Goal: Check status: Check status

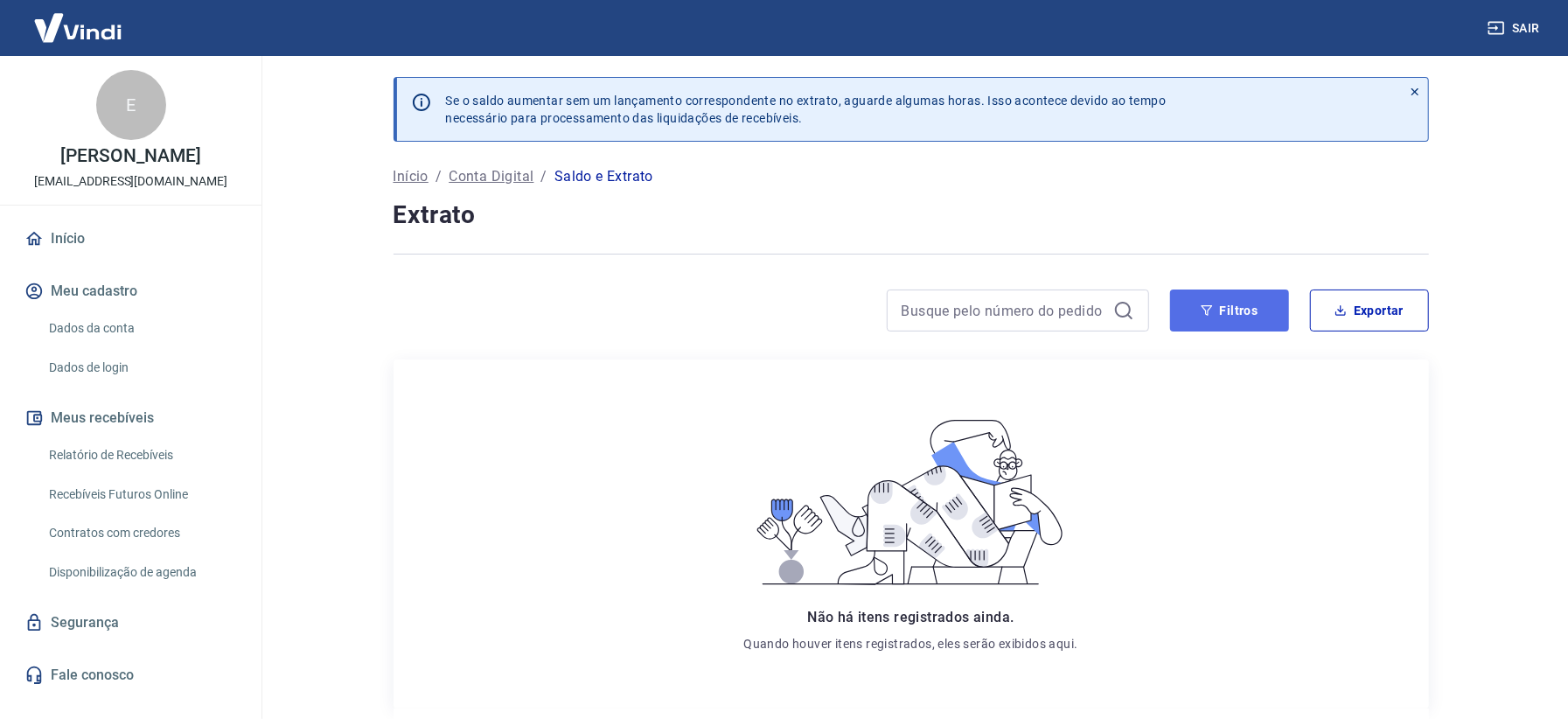
click at [1246, 314] on button "Filtros" at bounding box center [1229, 311] width 119 height 42
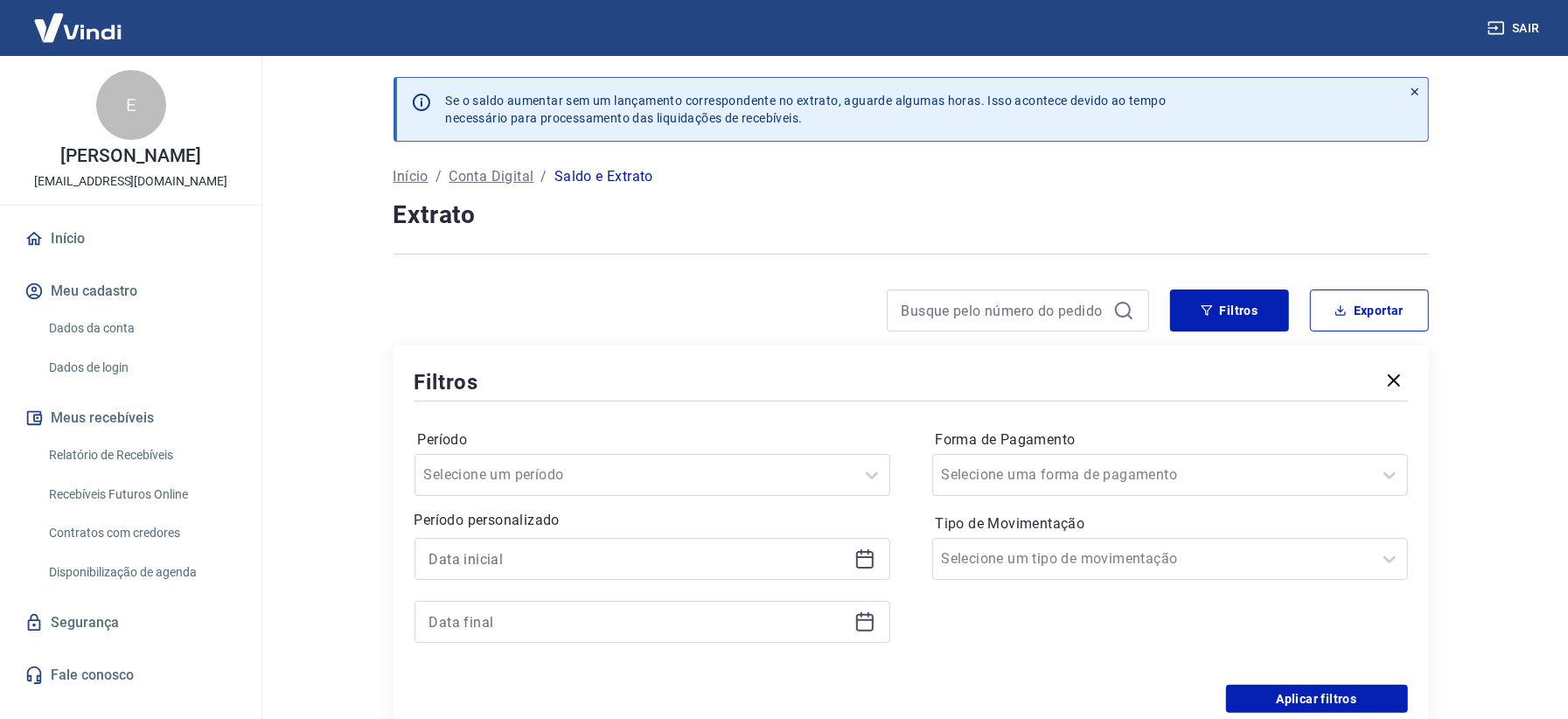
click at [866, 562] on icon at bounding box center [865, 559] width 21 height 21
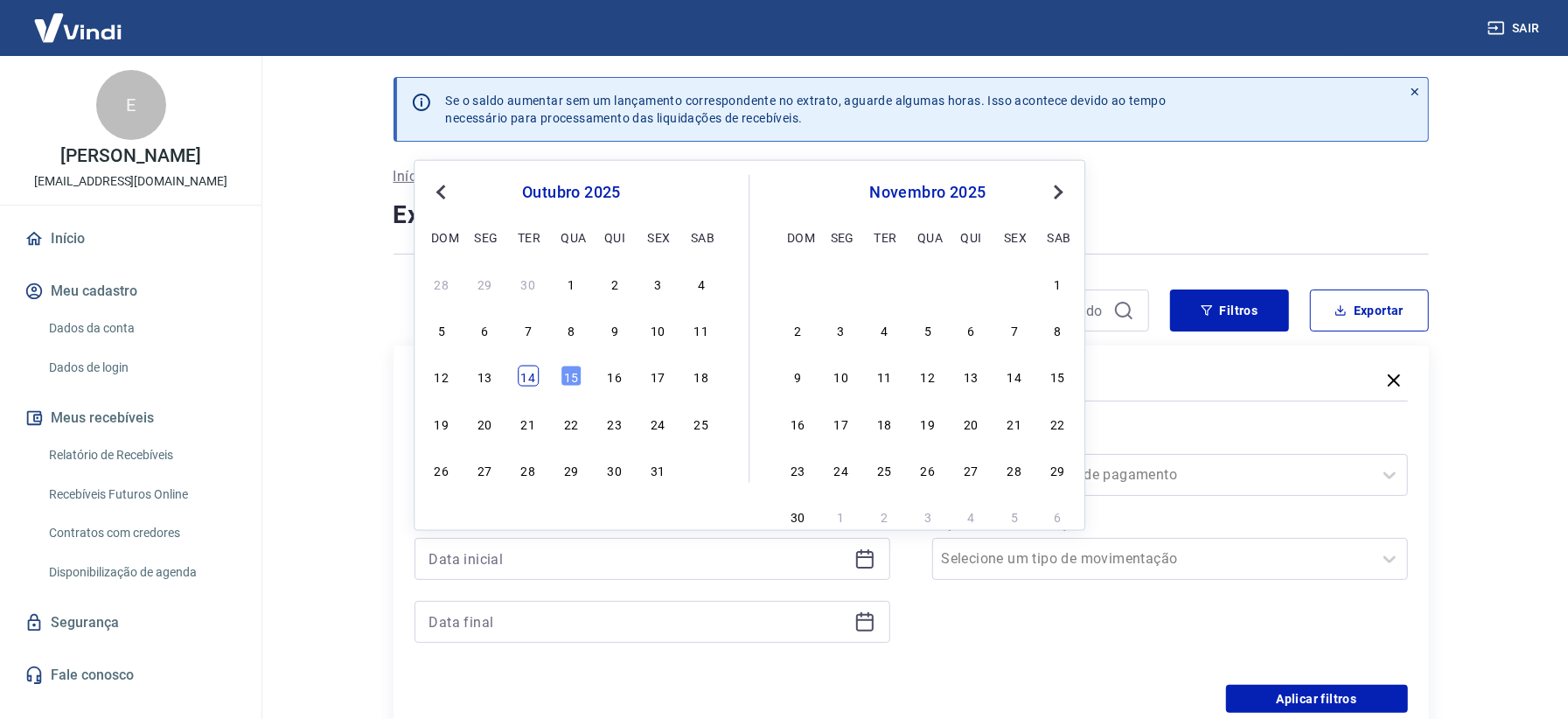
click at [529, 378] on div "14" at bounding box center [528, 376] width 21 height 21
type input "14/10/2025"
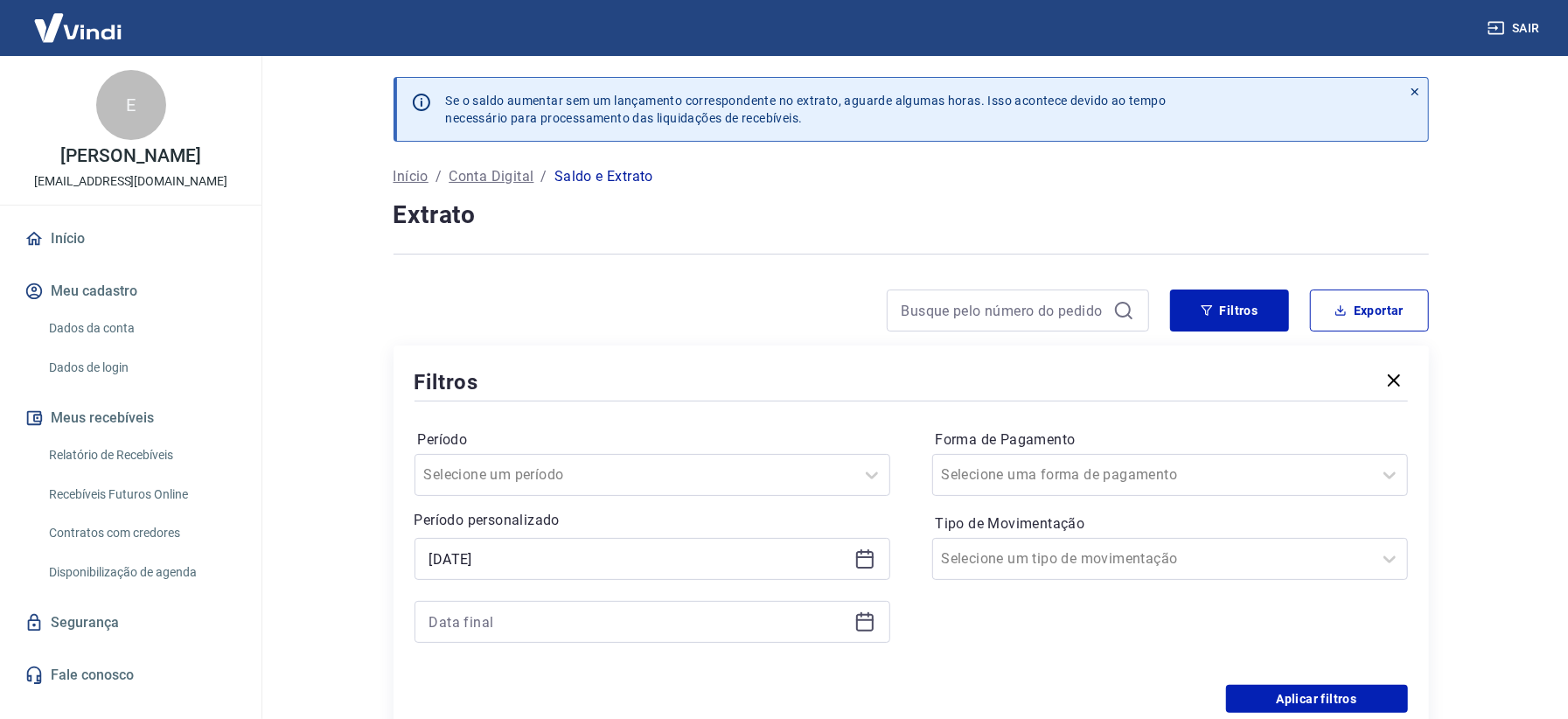
click at [862, 617] on icon at bounding box center [862, 615] width 2 height 5
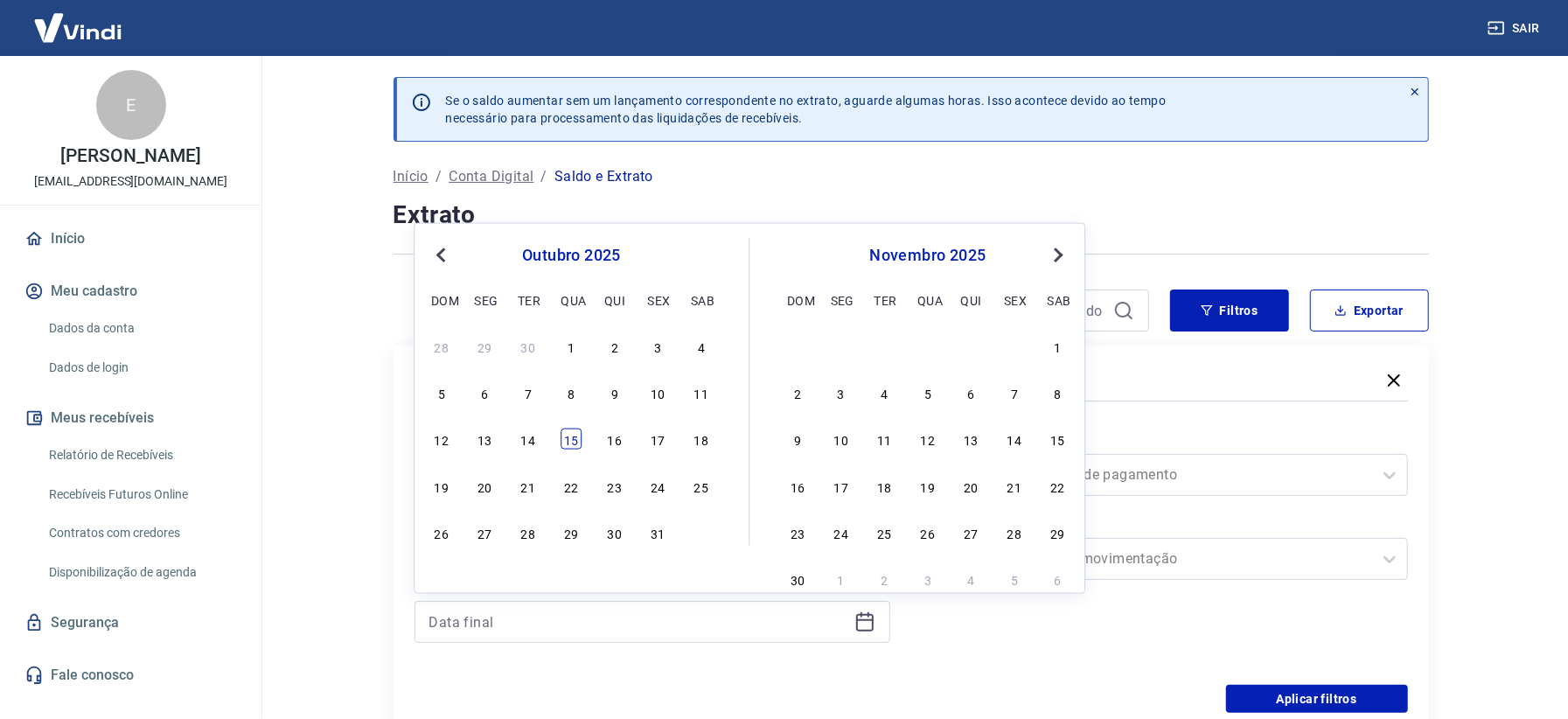
click at [570, 434] on div "15" at bounding box center [571, 439] width 21 height 21
type input "15/10/2025"
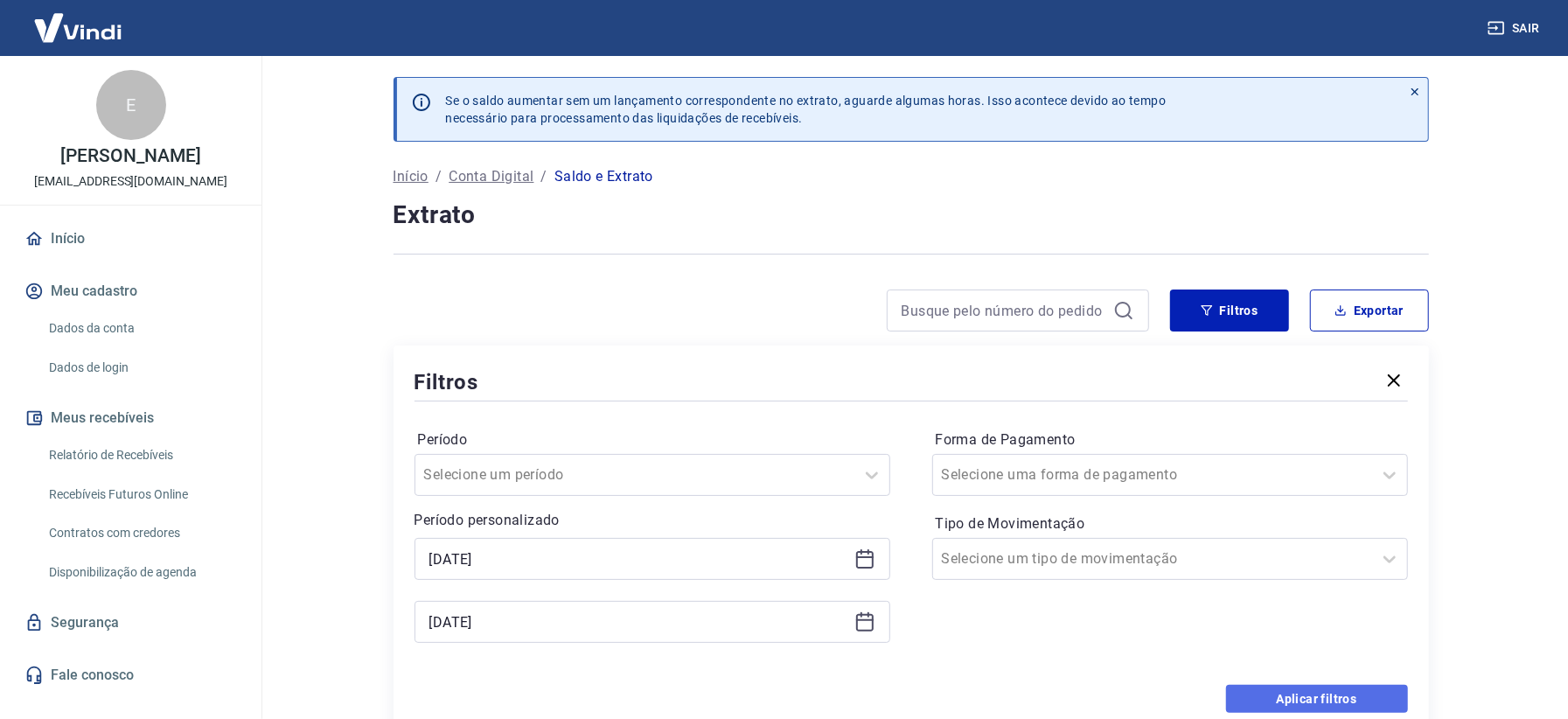
click at [1305, 690] on button "Aplicar filtros" at bounding box center [1317, 700] width 182 height 28
